Goal: Register for event/course

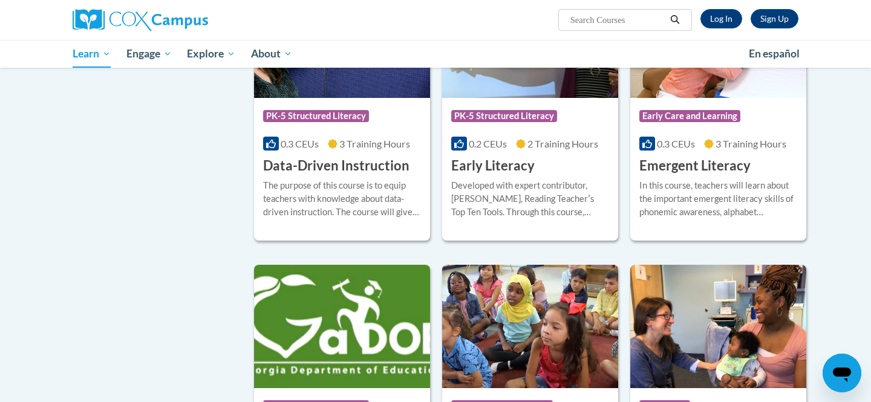
scroll to position [1249, 0]
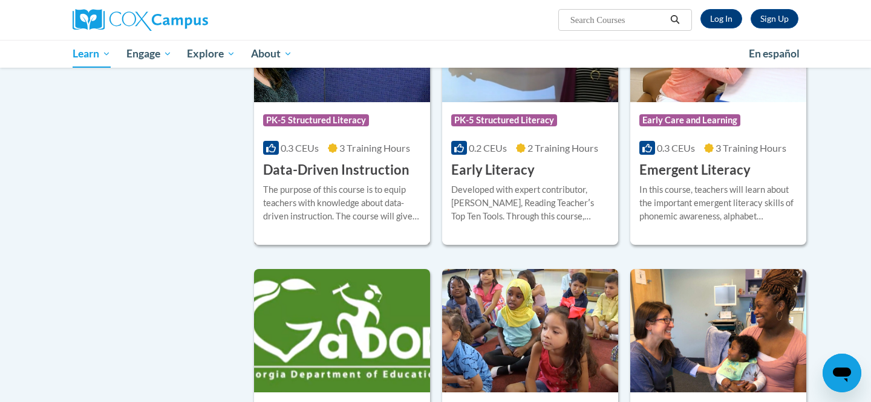
click at [327, 126] on span "PK-5 Structured Literacy" at bounding box center [316, 120] width 106 height 12
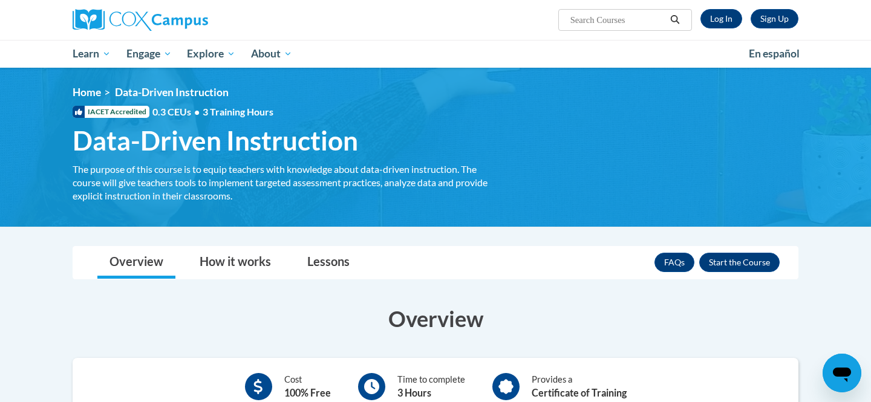
click at [336, 125] on span "Data-Driven Instruction" at bounding box center [215, 141] width 285 height 32
click at [79, 89] on link "Home" at bounding box center [87, 92] width 28 height 13
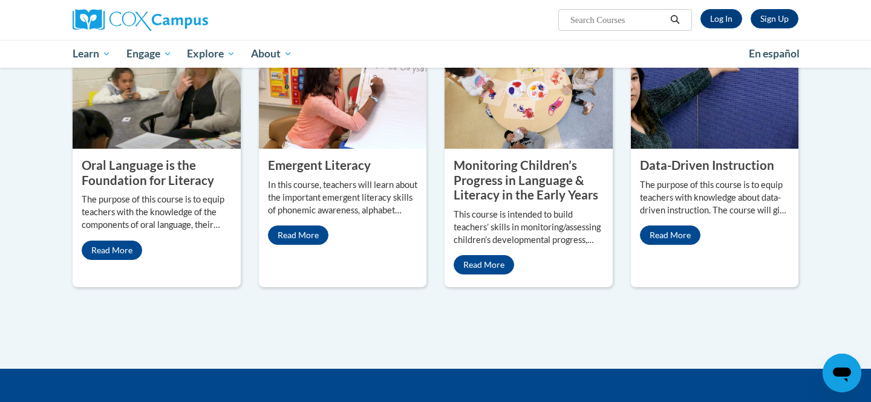
scroll to position [522, 0]
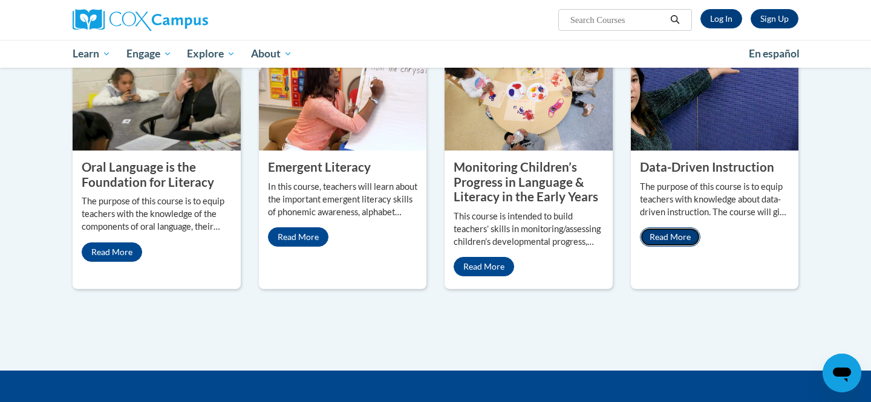
click at [672, 227] on link "Read More" at bounding box center [670, 236] width 60 height 19
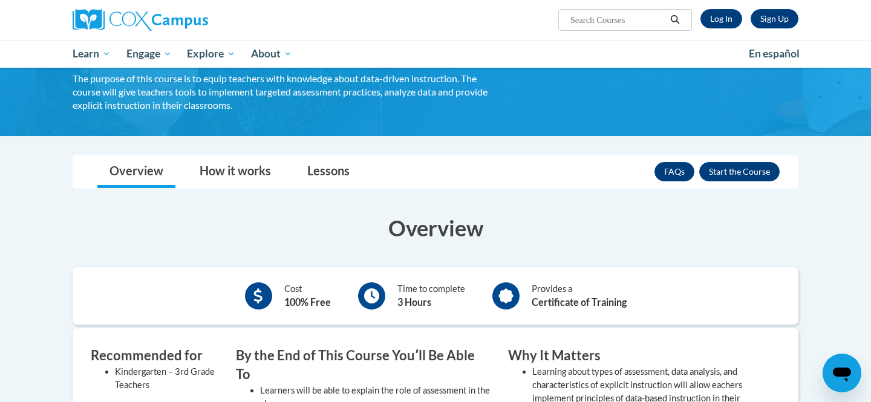
scroll to position [82, 0]
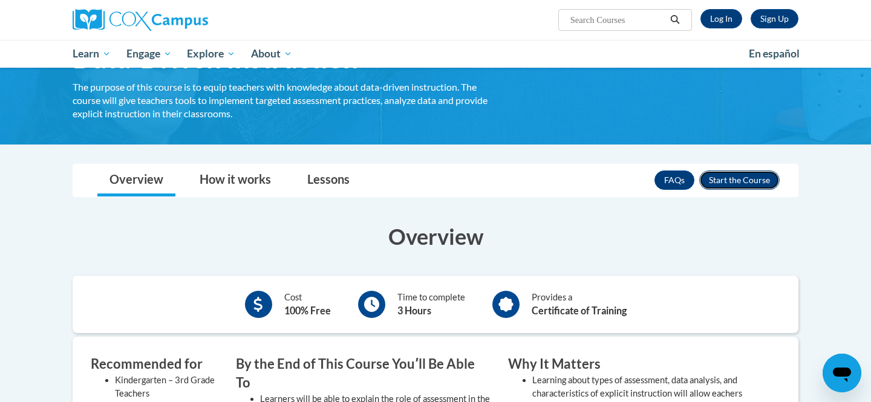
click at [738, 181] on button "Enroll" at bounding box center [739, 180] width 80 height 19
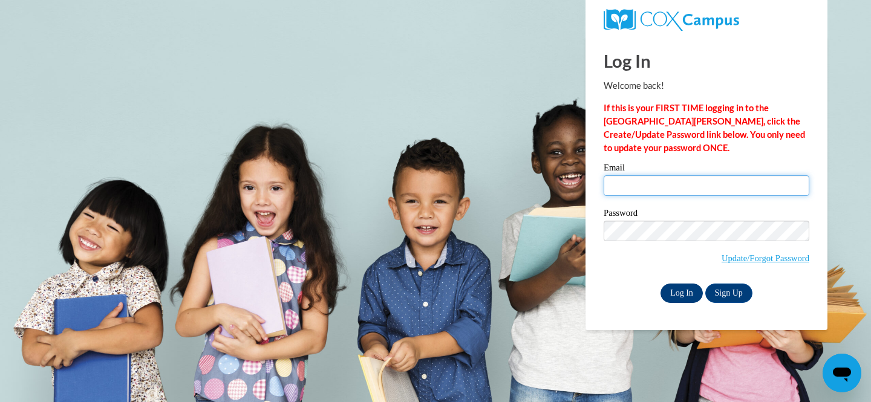
type input "[PERSON_NAME][EMAIL_ADDRESS][PERSON_NAME][DOMAIN_NAME]"
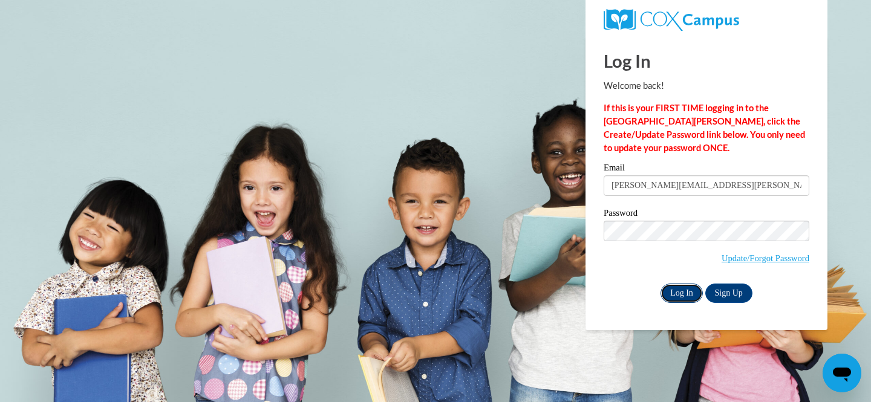
click at [686, 292] on input "Log In" at bounding box center [681, 293] width 42 height 19
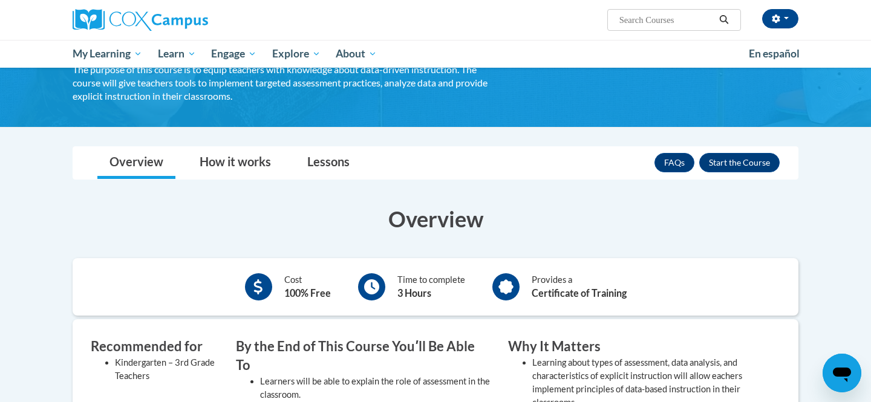
scroll to position [91, 0]
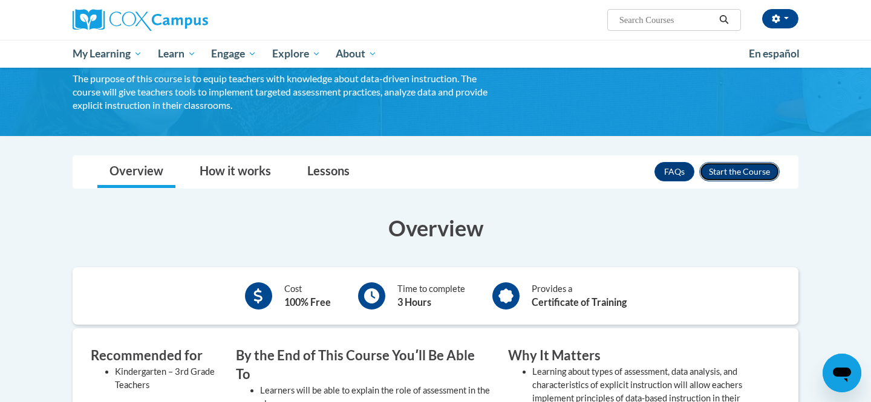
click at [743, 172] on button "Enroll" at bounding box center [739, 171] width 80 height 19
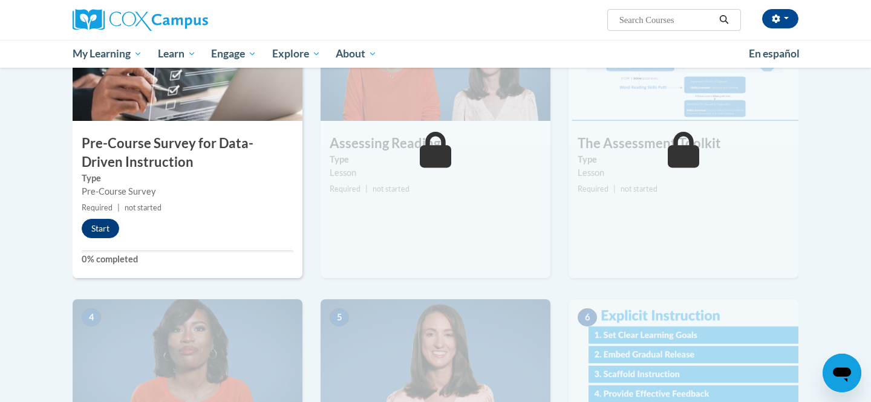
scroll to position [298, 0]
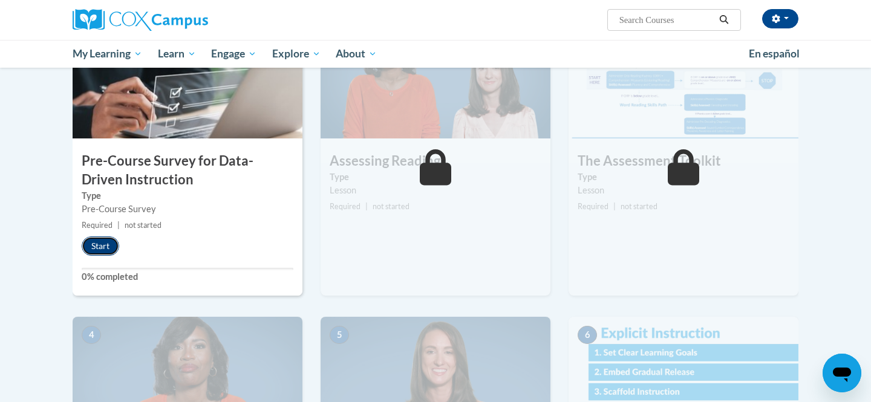
click at [105, 244] on button "Start" at bounding box center [100, 245] width 37 height 19
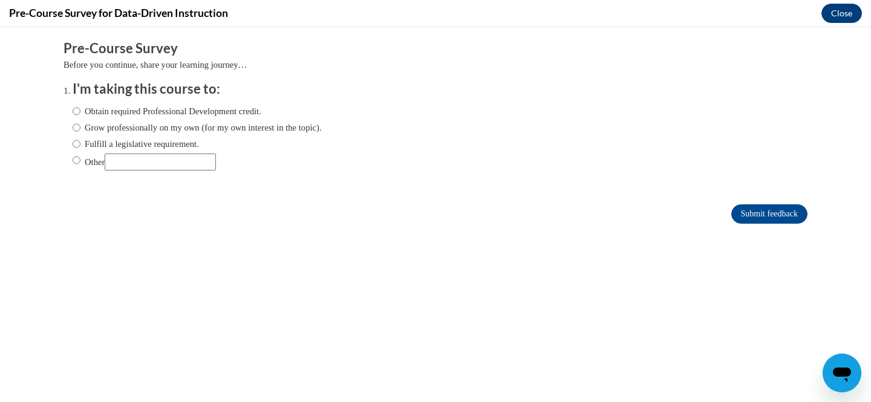
scroll to position [0, 0]
click at [75, 160] on input "Other" at bounding box center [77, 160] width 8 height 13
radio input "true"
click at [134, 160] on input "Other" at bounding box center [160, 162] width 111 height 17
type input "State initiative"
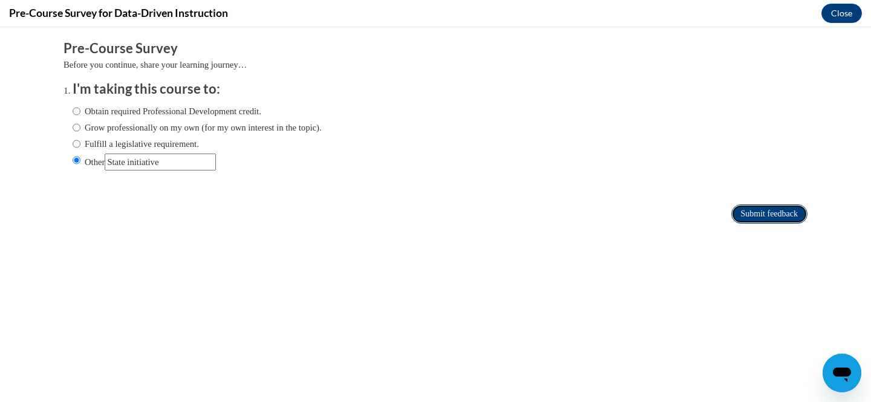
click at [776, 219] on input "Submit feedback" at bounding box center [769, 213] width 76 height 19
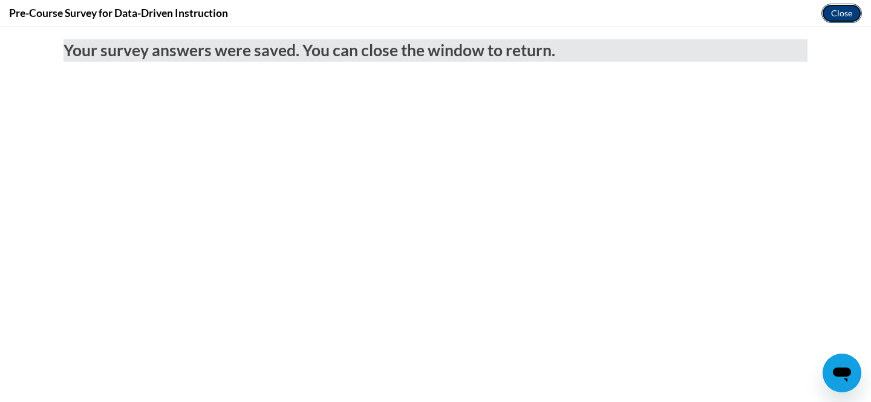
click at [850, 8] on button "Close" at bounding box center [841, 13] width 41 height 19
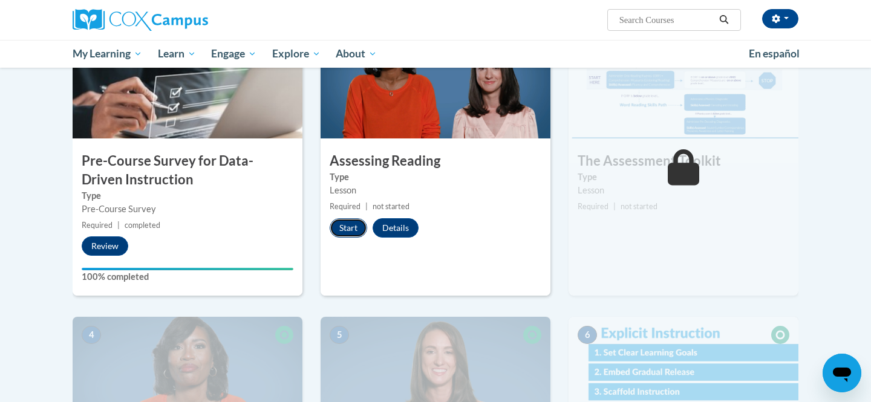
click at [346, 227] on button "Start" at bounding box center [348, 227] width 37 height 19
